Goal: Find specific page/section: Find specific page/section

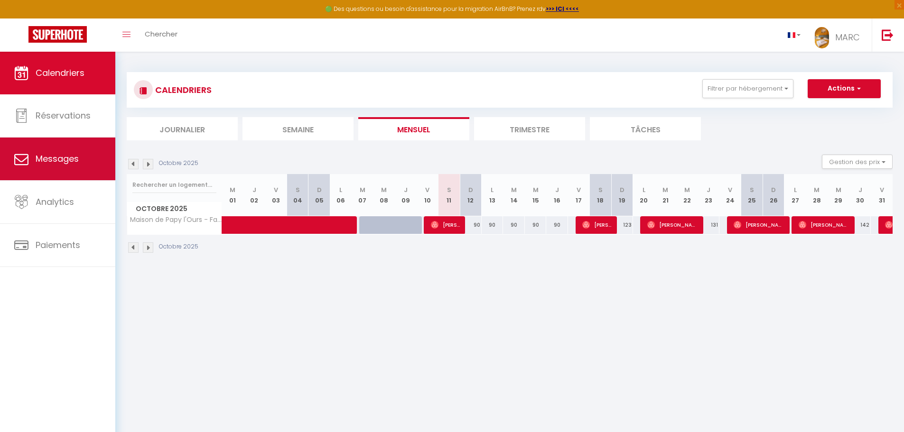
click at [45, 160] on span "Messages" at bounding box center [57, 159] width 43 height 12
select select "message"
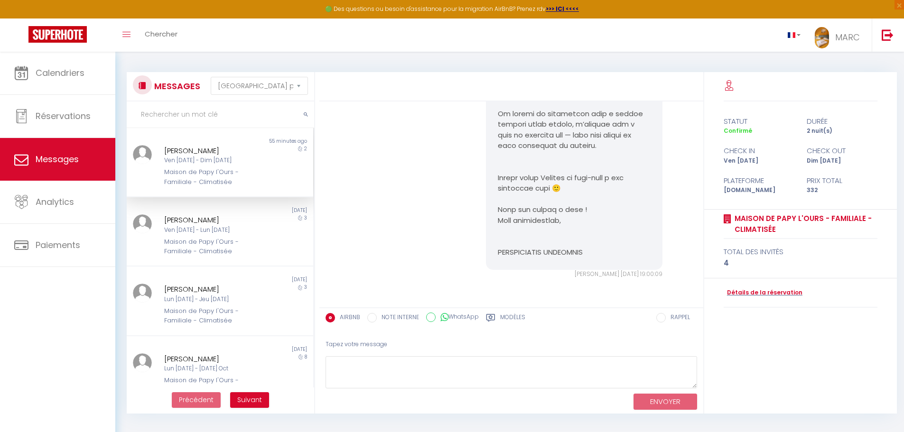
scroll to position [52, 0]
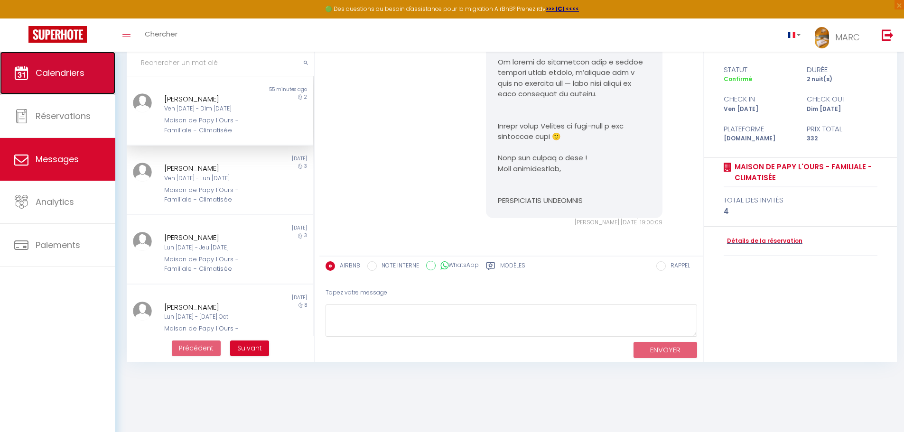
click at [84, 75] on span "Calendriers" at bounding box center [60, 73] width 49 height 12
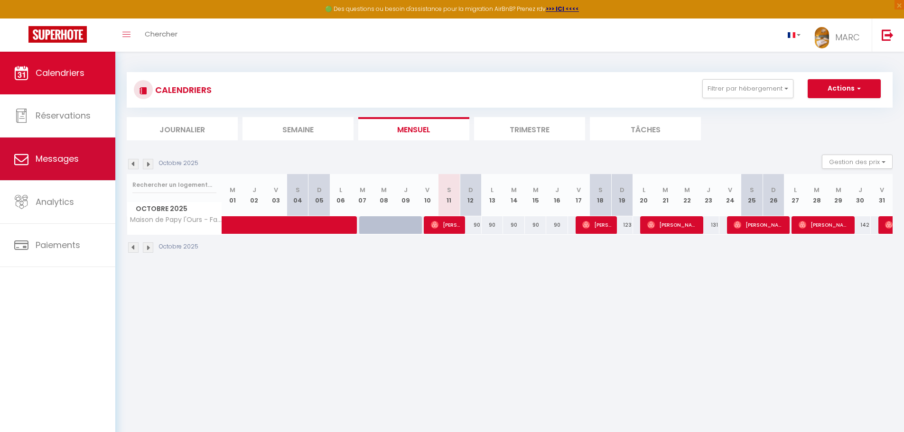
click at [61, 162] on span "Messages" at bounding box center [57, 159] width 43 height 12
select select "message"
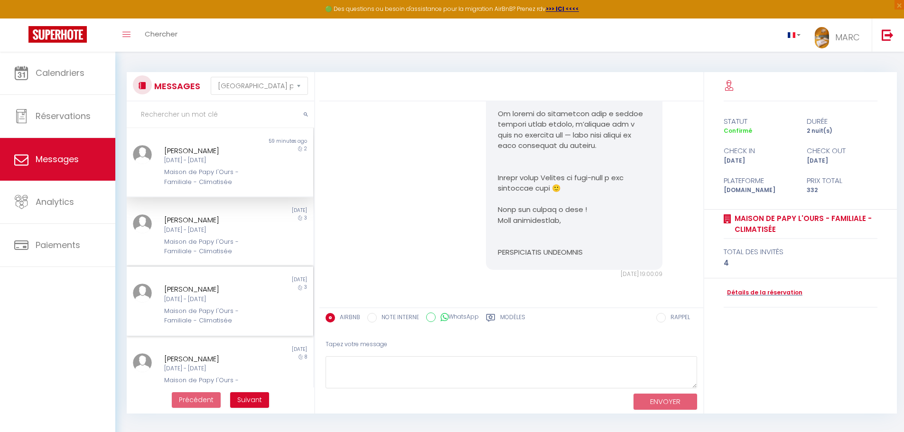
scroll to position [47, 0]
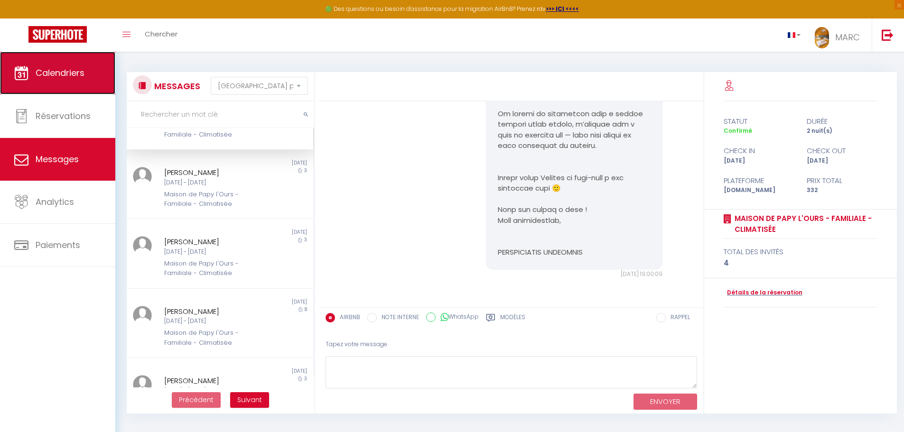
click at [56, 75] on span "Calendriers" at bounding box center [60, 73] width 49 height 12
